Goal: Check status: Check status

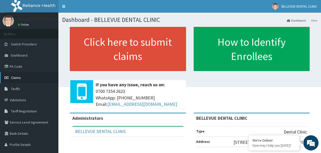
click at [20, 77] on span "Claims" at bounding box center [16, 77] width 10 height 5
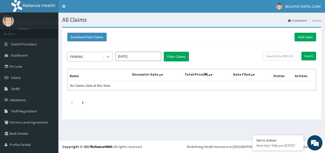
click at [105, 58] on div at bounding box center [108, 56] width 9 height 9
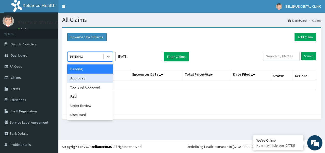
click at [91, 80] on div "Approved" at bounding box center [90, 78] width 46 height 9
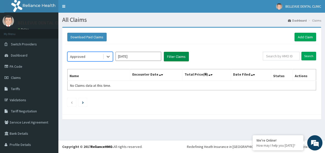
click at [172, 60] on button "Filter Claims" at bounding box center [176, 57] width 25 height 10
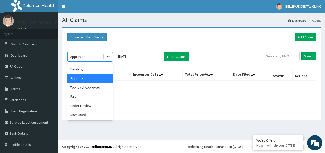
click at [104, 59] on div at bounding box center [108, 56] width 9 height 9
click at [92, 87] on div "Top level Approved" at bounding box center [90, 87] width 46 height 9
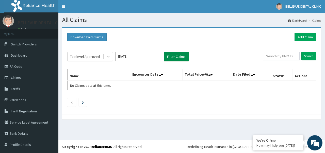
click at [175, 54] on button "Filter Claims" at bounding box center [176, 57] width 25 height 10
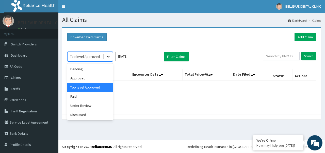
click at [107, 56] on icon at bounding box center [108, 56] width 5 height 5
click at [93, 96] on div "Paid" at bounding box center [90, 96] width 46 height 9
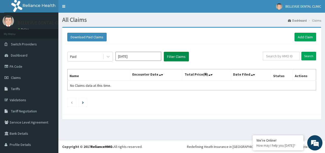
click at [169, 57] on button "Filter Claims" at bounding box center [176, 57] width 25 height 10
click at [141, 60] on input "[DATE]" at bounding box center [139, 56] width 46 height 9
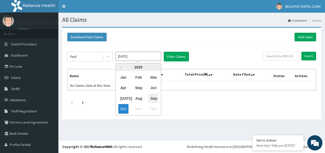
click at [156, 96] on div "Sep" at bounding box center [153, 98] width 10 height 9
type input "[DATE]"
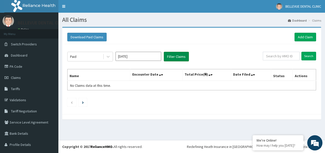
click at [176, 58] on button "Filter Claims" at bounding box center [176, 57] width 25 height 10
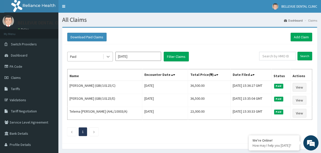
click at [109, 58] on icon at bounding box center [108, 56] width 5 height 5
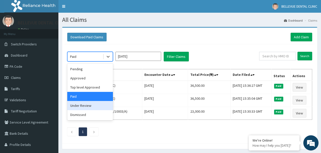
click at [94, 106] on div "Under Review" at bounding box center [90, 105] width 46 height 9
